Goal: Information Seeking & Learning: Learn about a topic

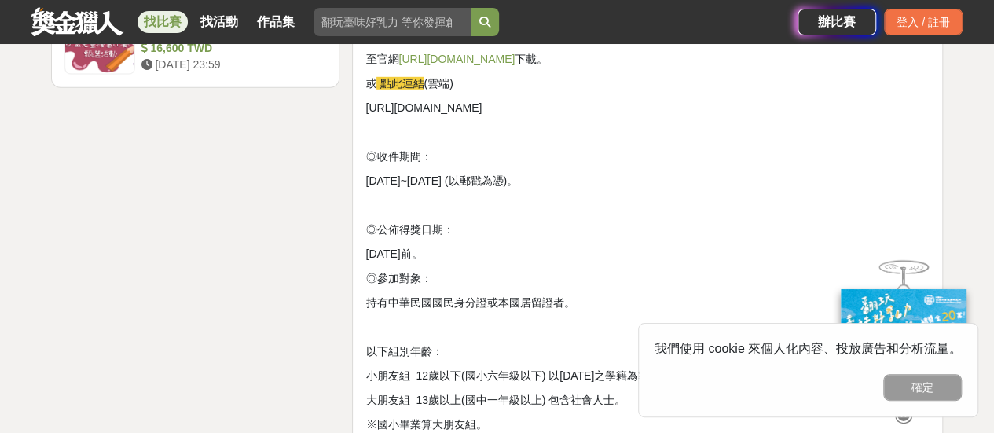
scroll to position [2279, 0]
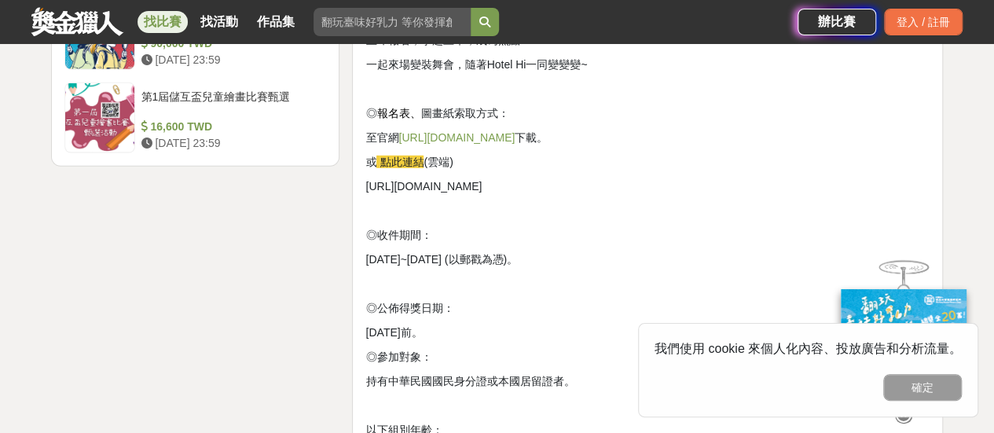
click at [502, 141] on link "[URL][DOMAIN_NAME]" at bounding box center [456, 137] width 116 height 13
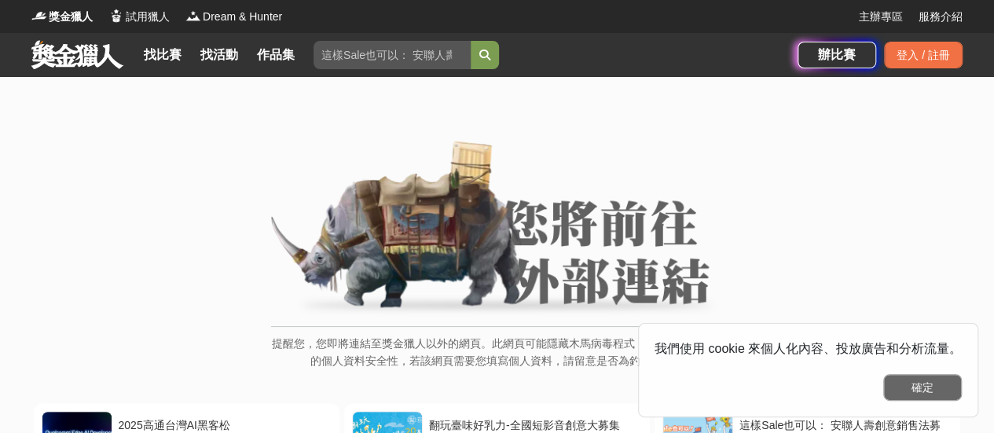
click at [920, 392] on button "確定" at bounding box center [922, 387] width 79 height 27
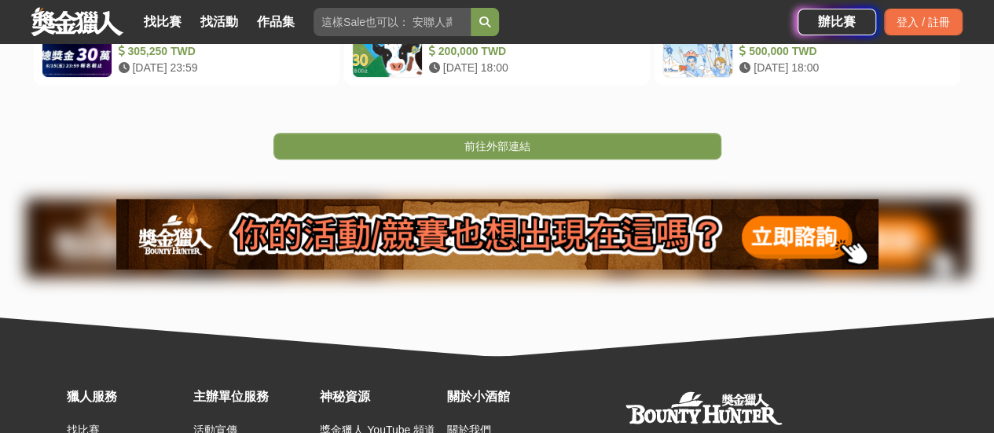
scroll to position [472, 0]
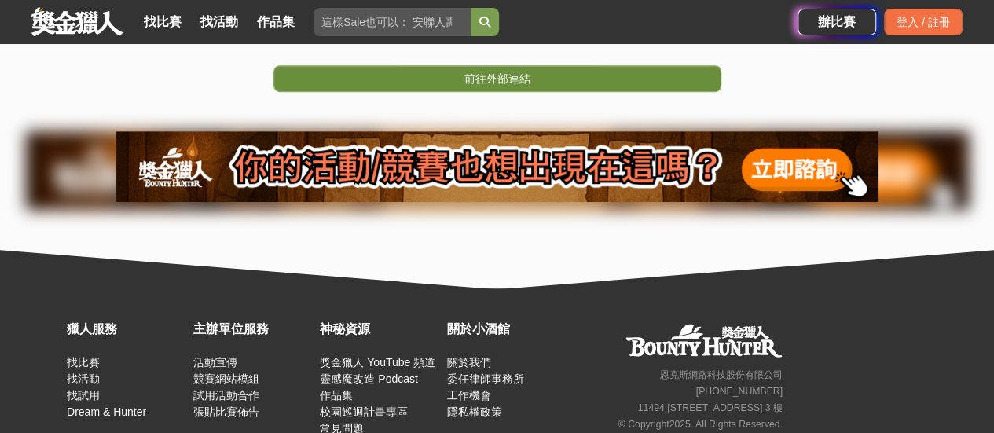
click at [541, 84] on link "前往外部連結" at bounding box center [498, 78] width 448 height 27
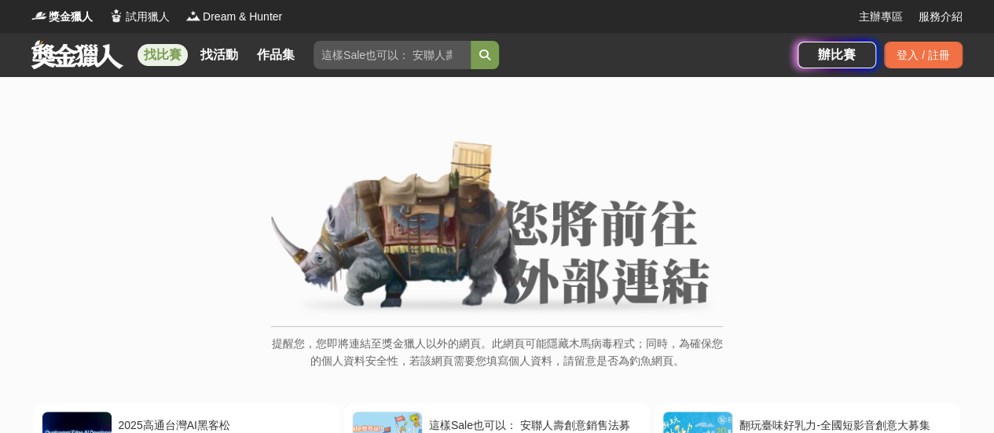
click at [154, 58] on link "找比賽" at bounding box center [163, 55] width 50 height 22
